Goal: Transaction & Acquisition: Purchase product/service

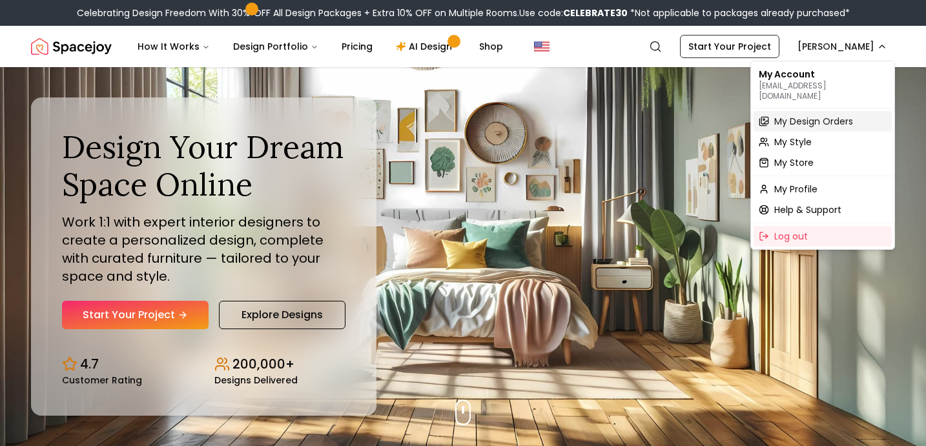
click at [797, 115] on span "My Design Orders" at bounding box center [813, 121] width 79 height 13
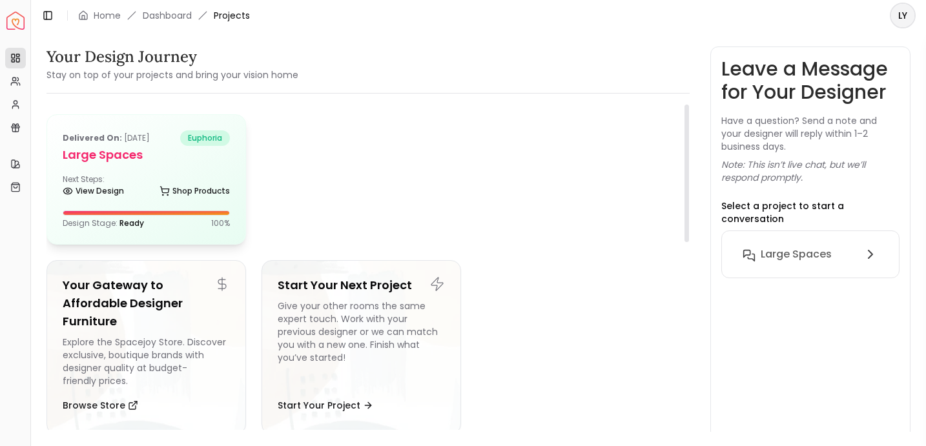
click at [167, 178] on div "Next Steps: View Design Shop Products" at bounding box center [146, 187] width 167 height 26
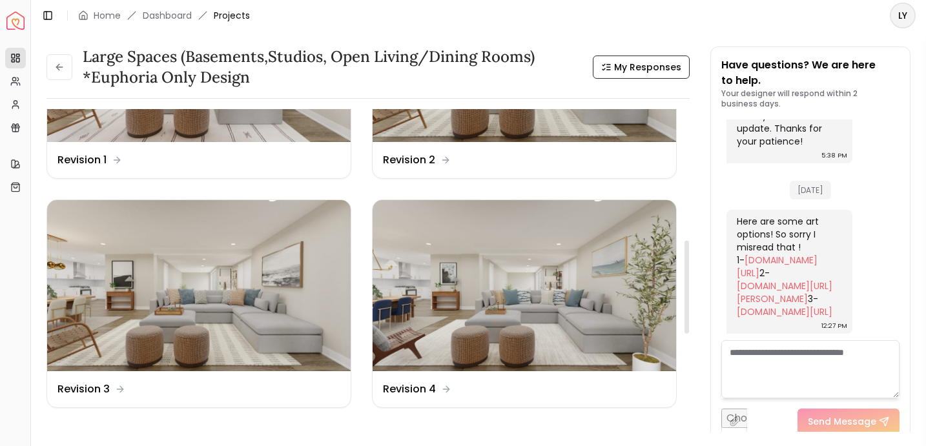
scroll to position [495, 0]
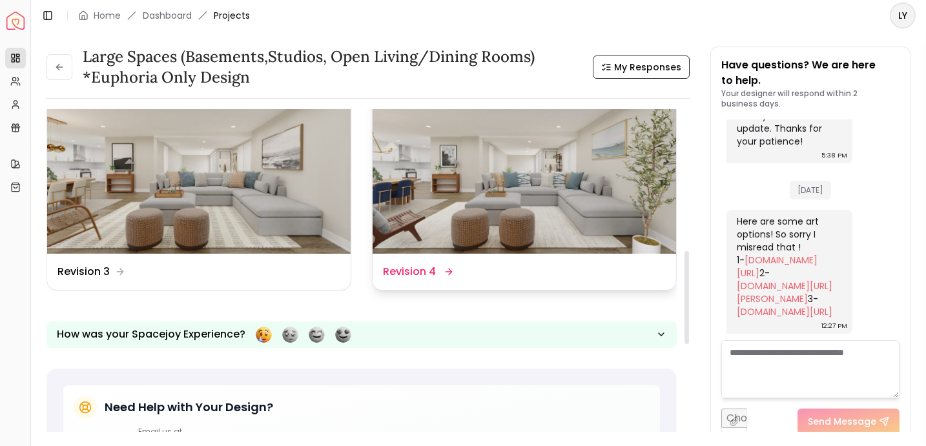
click at [467, 181] on img at bounding box center [524, 168] width 303 height 170
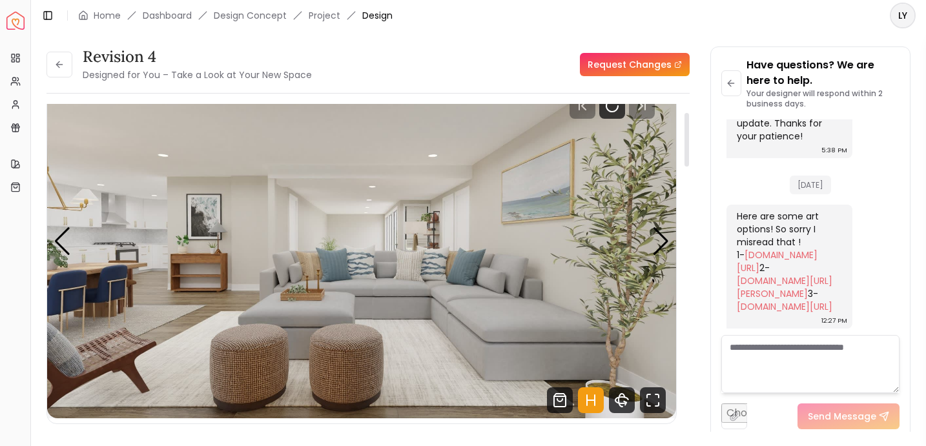
scroll to position [42, 0]
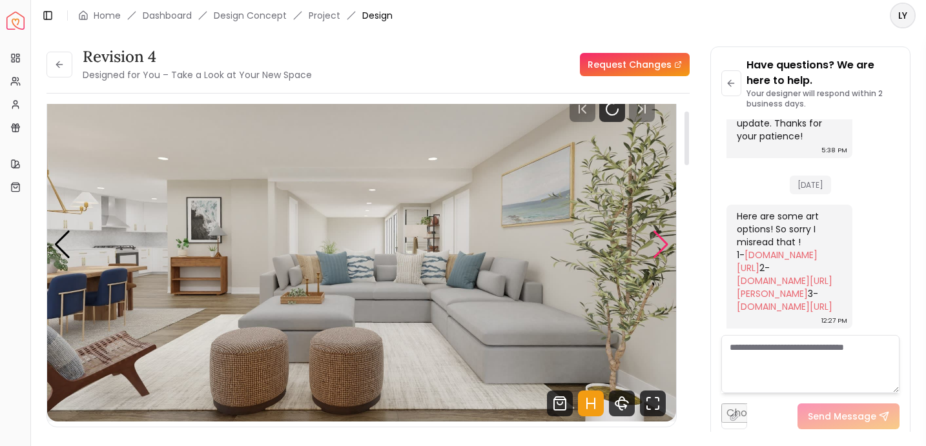
click at [658, 234] on div "Next slide" at bounding box center [660, 244] width 17 height 28
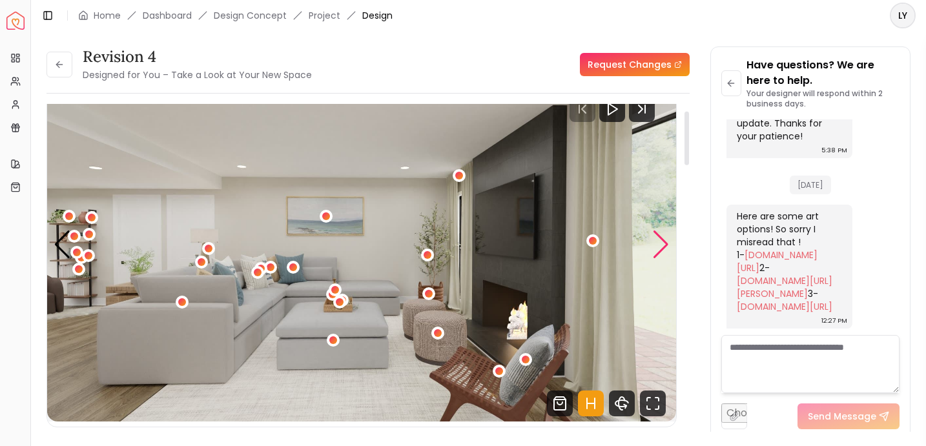
click at [658, 234] on div "Next slide" at bounding box center [660, 244] width 17 height 28
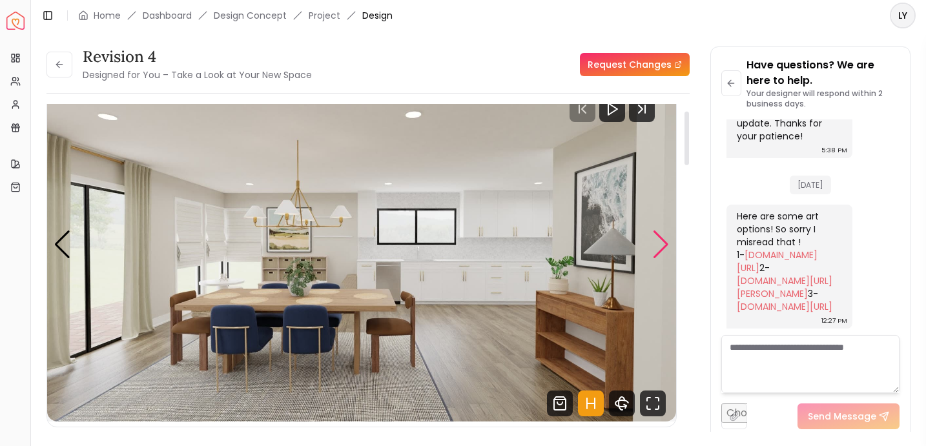
click at [658, 234] on div "Next slide" at bounding box center [660, 244] width 17 height 28
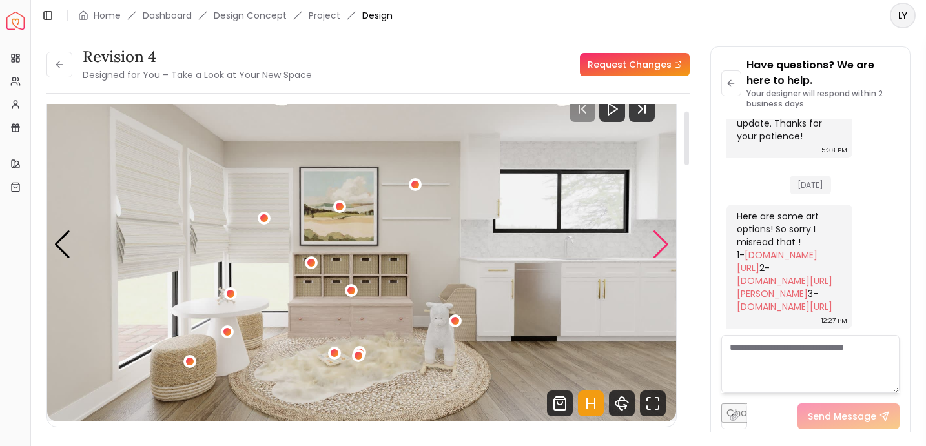
click at [658, 234] on div "Next slide" at bounding box center [660, 244] width 17 height 28
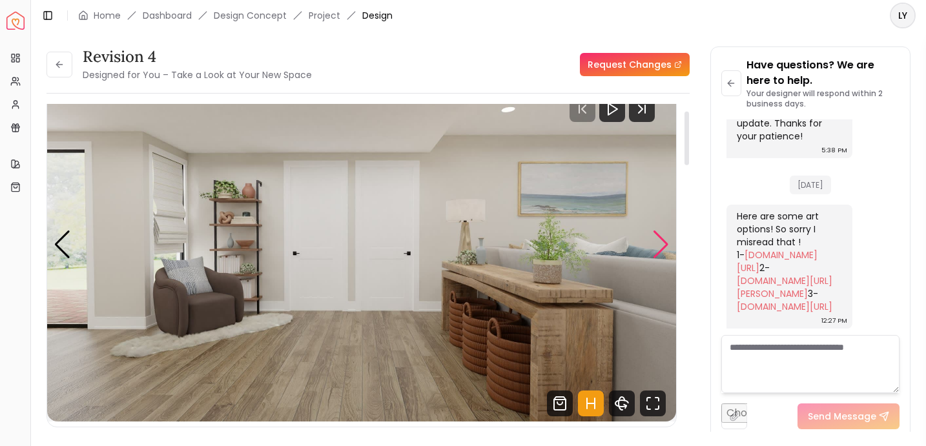
click at [658, 234] on div "Next slide" at bounding box center [660, 244] width 17 height 28
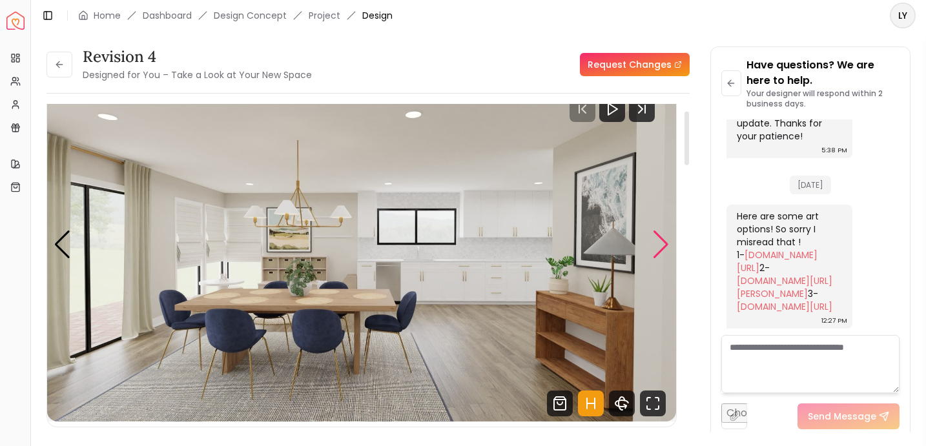
click at [658, 234] on div "Next slide" at bounding box center [660, 244] width 17 height 28
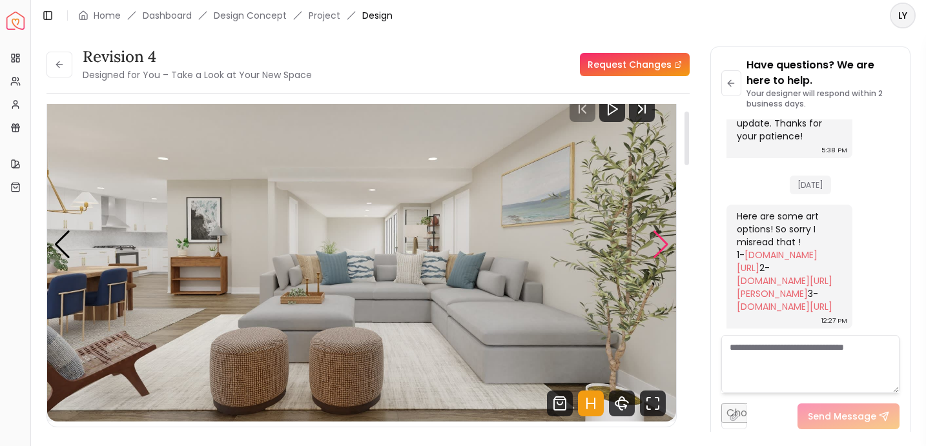
click at [658, 234] on div "Next slide" at bounding box center [660, 244] width 17 height 28
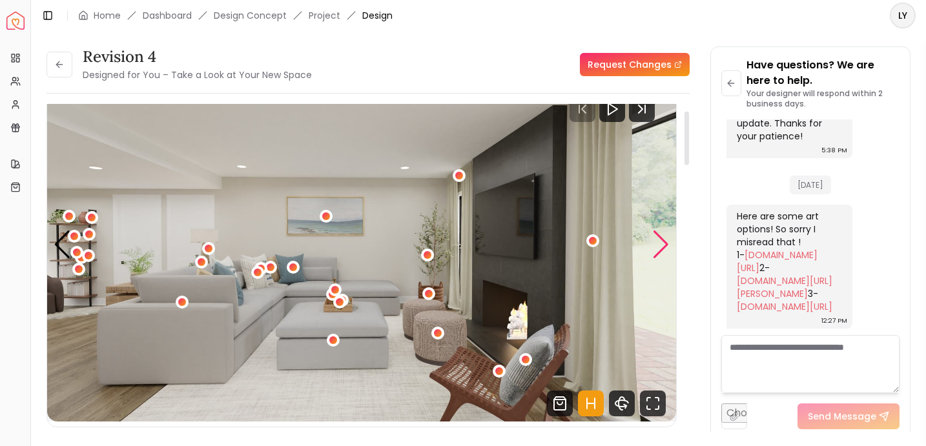
click at [658, 234] on div "Next slide" at bounding box center [660, 244] width 17 height 28
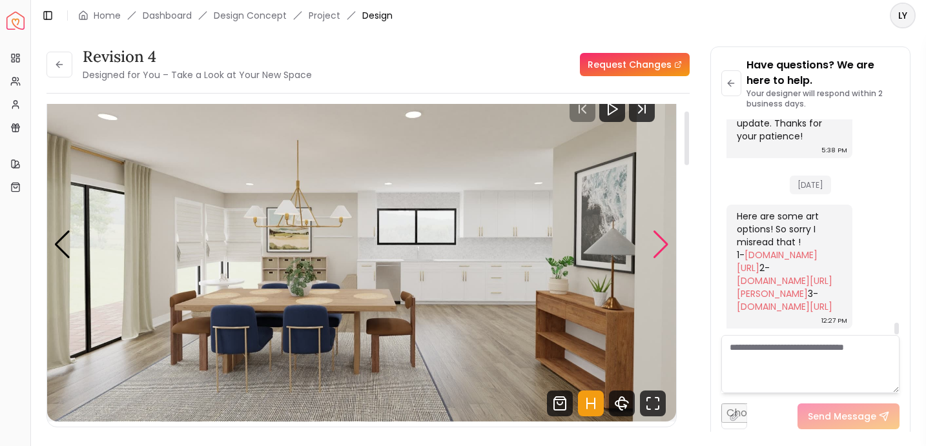
click at [659, 244] on div "Next slide" at bounding box center [660, 244] width 17 height 28
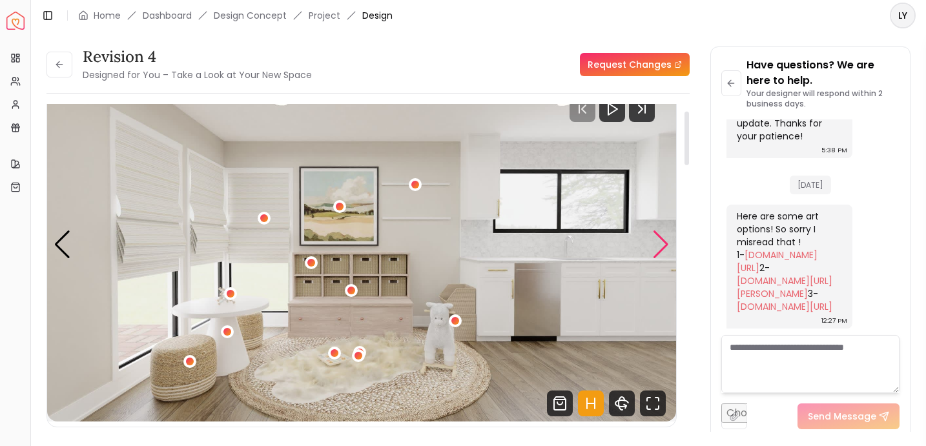
click at [659, 245] on div "Next slide" at bounding box center [660, 244] width 17 height 28
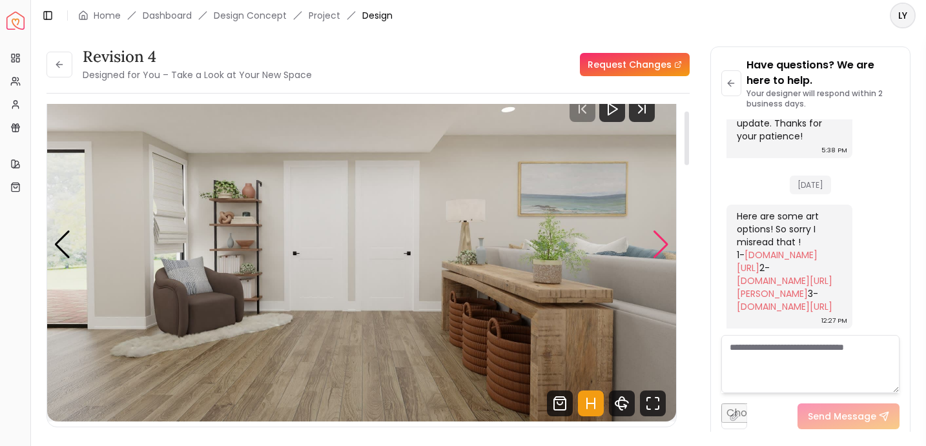
click at [660, 245] on div "Next slide" at bounding box center [660, 244] width 17 height 28
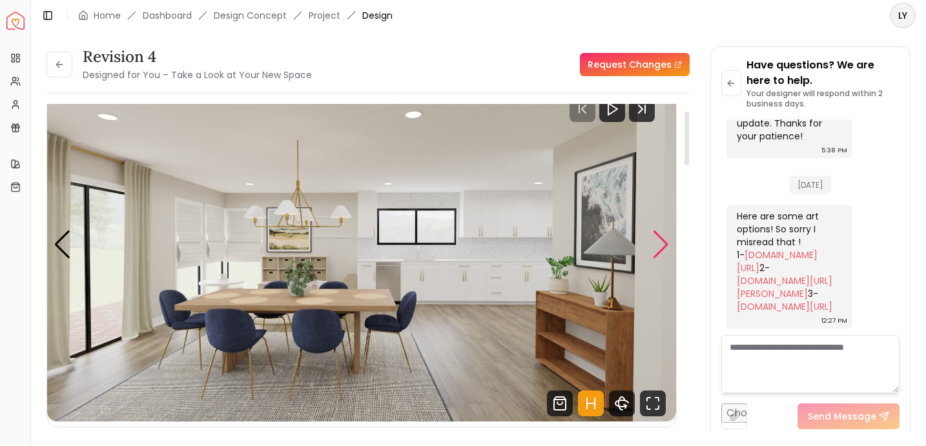
click at [663, 249] on div "Next slide" at bounding box center [660, 244] width 17 height 28
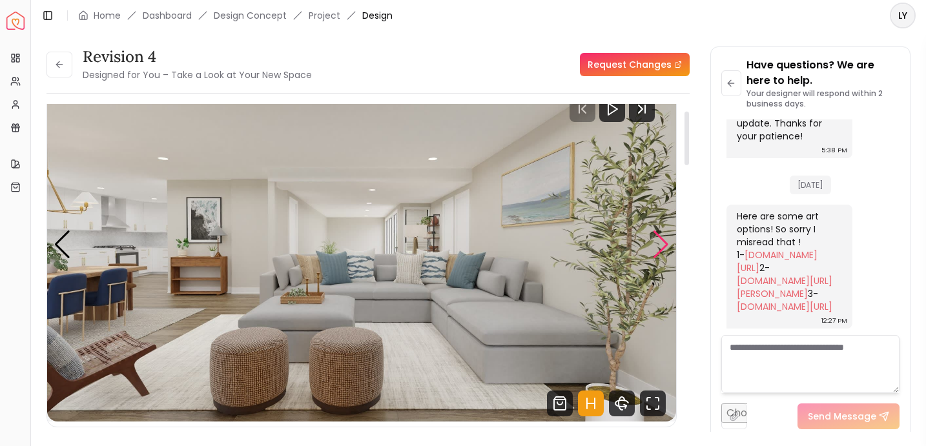
click at [663, 248] on div "Next slide" at bounding box center [660, 244] width 17 height 28
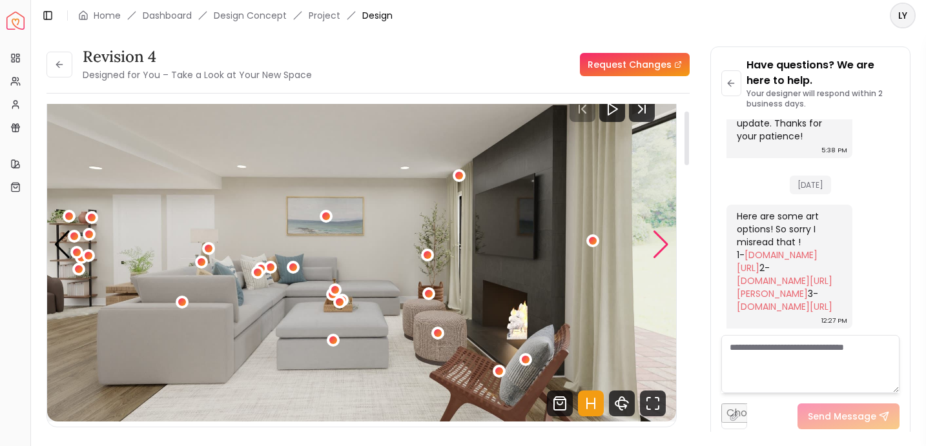
click at [663, 248] on div "Next slide" at bounding box center [660, 244] width 17 height 28
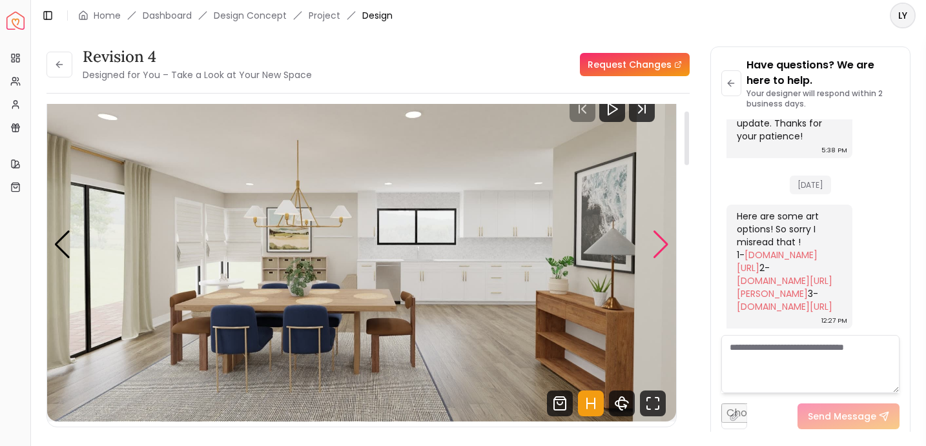
click at [663, 248] on div "Next slide" at bounding box center [660, 244] width 17 height 28
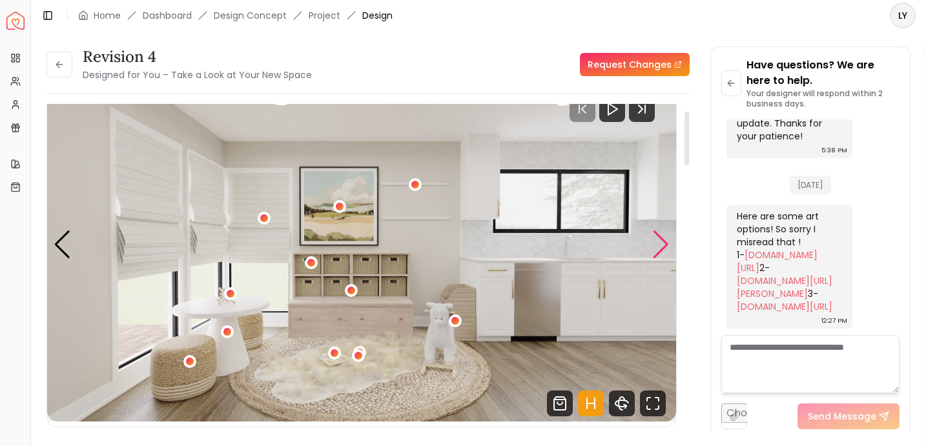
click at [663, 248] on div "Next slide" at bounding box center [660, 244] width 17 height 28
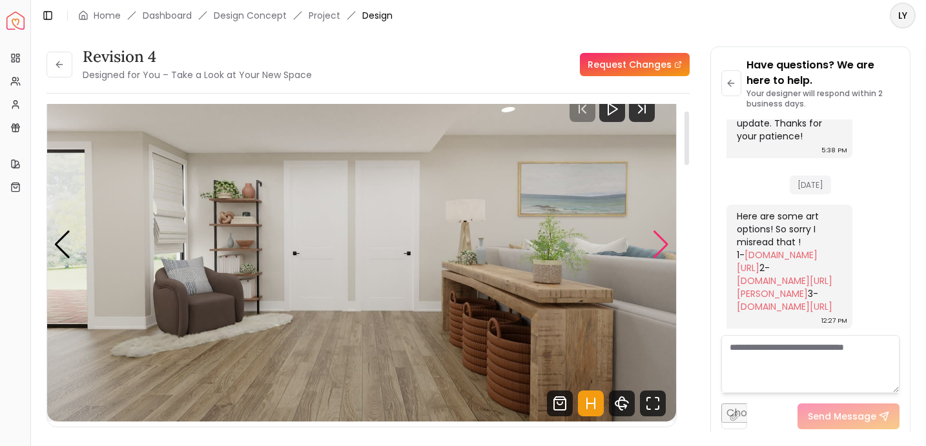
click at [663, 248] on div "Next slide" at bounding box center [660, 244] width 17 height 28
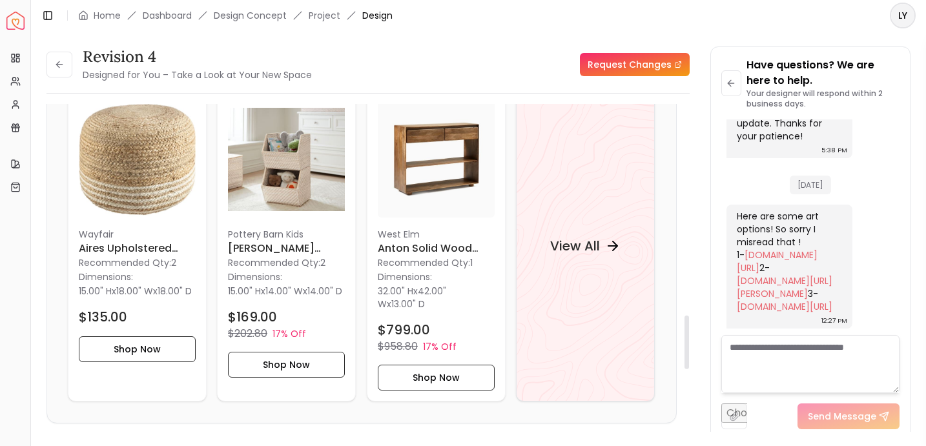
scroll to position [1298, 0]
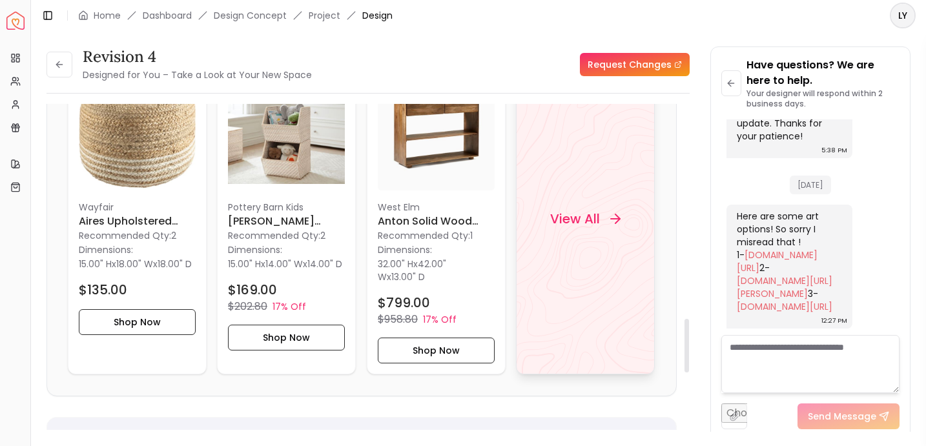
click at [582, 252] on div "View All" at bounding box center [585, 219] width 139 height 312
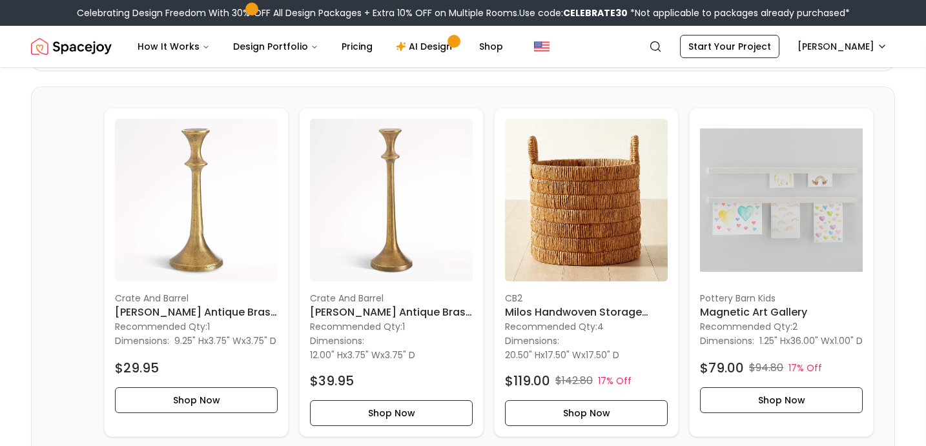
scroll to position [3872, 0]
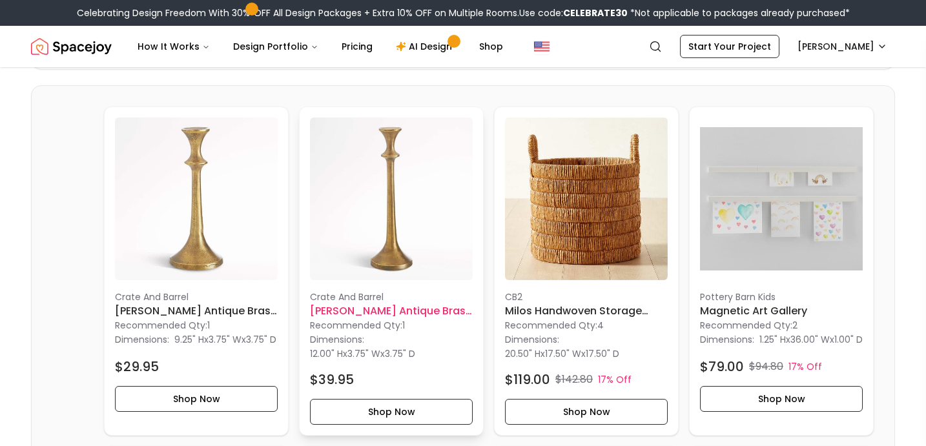
click at [394, 260] on img at bounding box center [391, 199] width 163 height 163
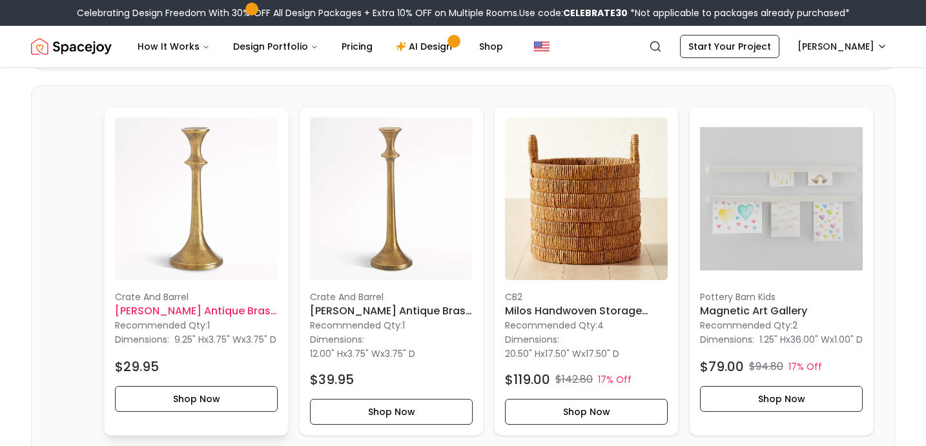
click at [214, 297] on p "Crate And Barrel" at bounding box center [196, 297] width 163 height 13
drag, startPoint x: 87, startPoint y: 301, endPoint x: 280, endPoint y: 312, distance: 194.0
copy div "Crate And Barrel Emmett Antique Brass Taper"
